Goal: Check status: Check status

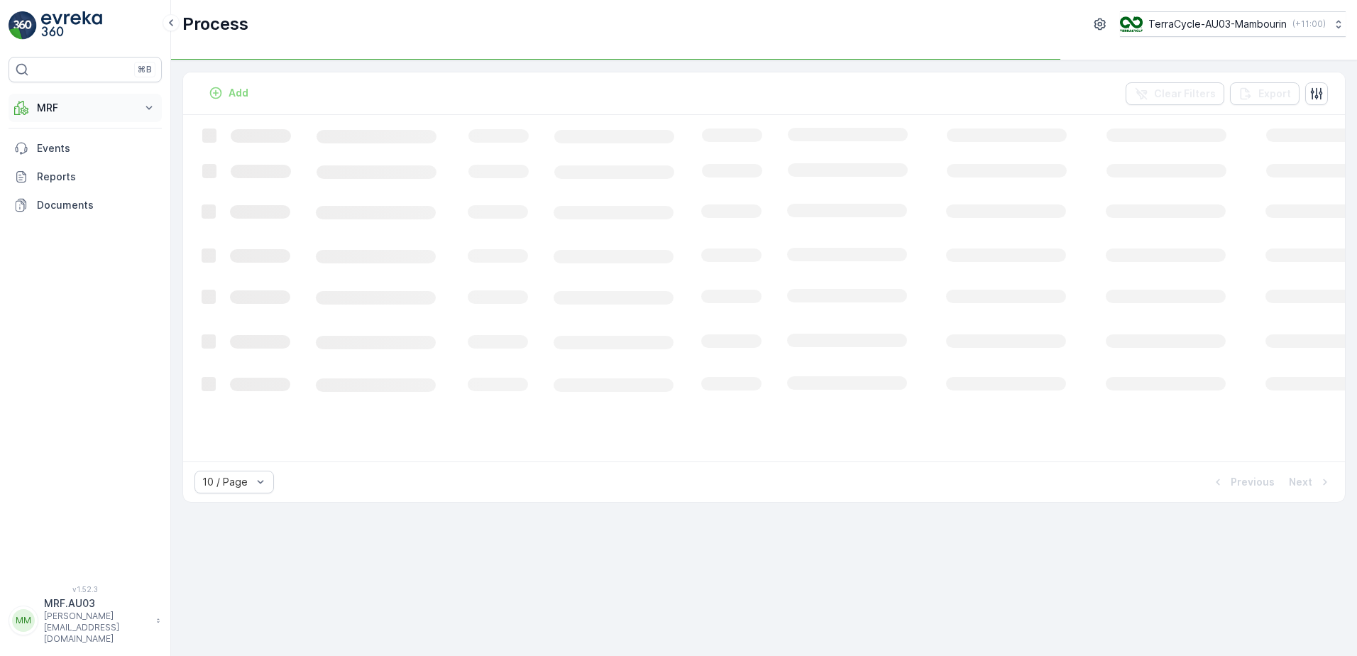
click at [158, 111] on button "MRF" at bounding box center [85, 108] width 153 height 28
click at [69, 192] on p "Process" at bounding box center [55, 192] width 38 height 14
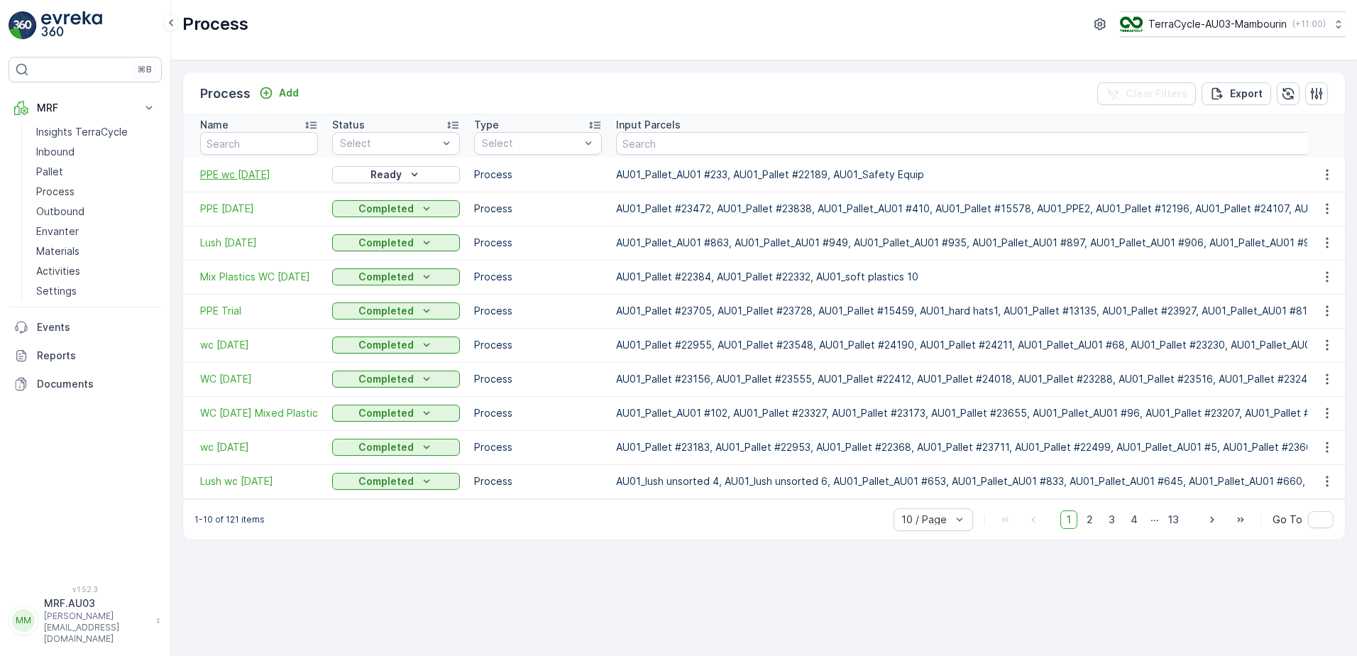
click at [259, 177] on span "PPE wc [DATE]" at bounding box center [259, 175] width 118 height 14
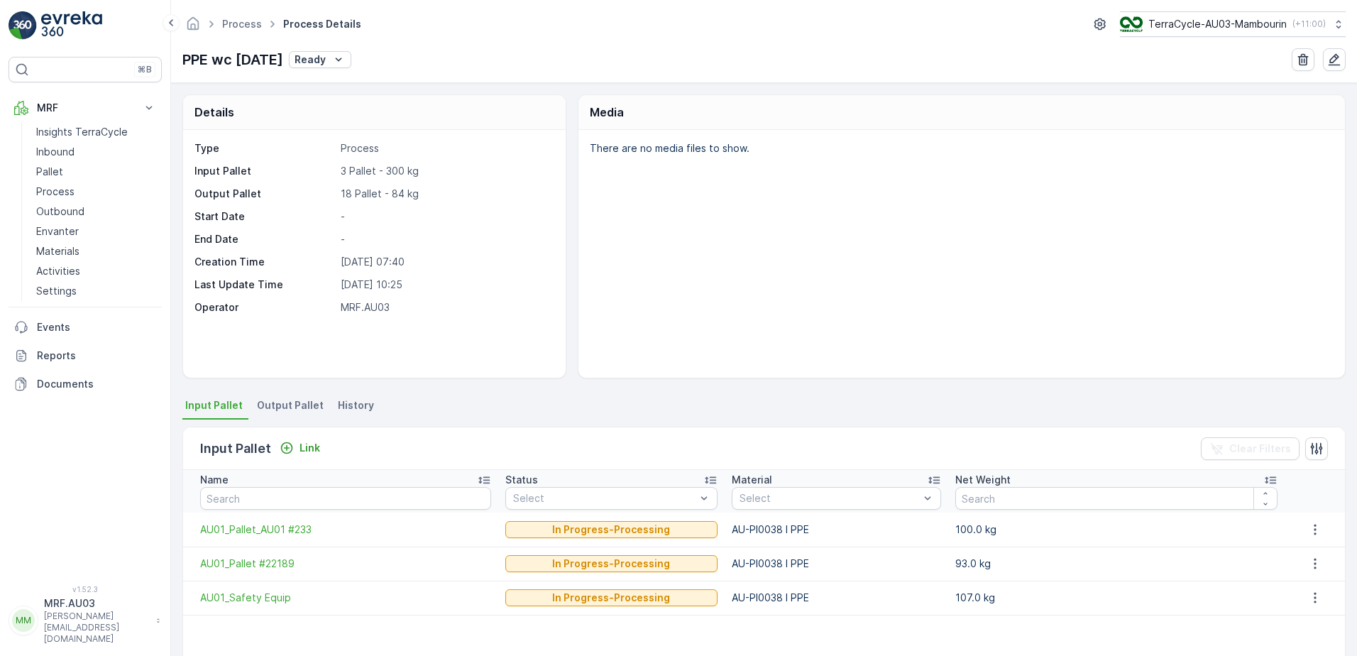
click at [307, 409] on span "Output Pallet" at bounding box center [290, 405] width 67 height 14
click at [148, 106] on icon at bounding box center [149, 108] width 14 height 14
click at [87, 196] on link "Process" at bounding box center [96, 192] width 131 height 20
